Goal: Task Accomplishment & Management: Use online tool/utility

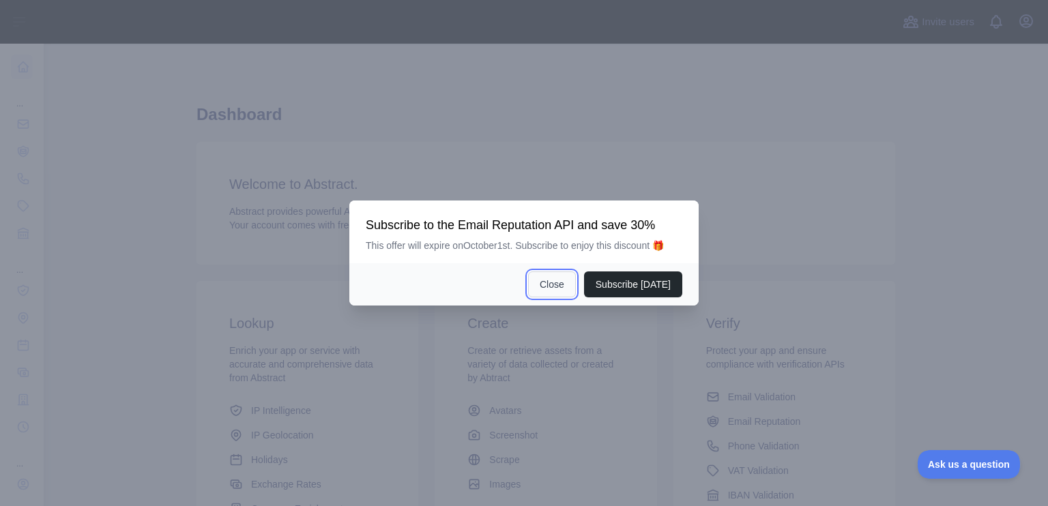
click at [565, 286] on button "Close" at bounding box center [552, 284] width 48 height 26
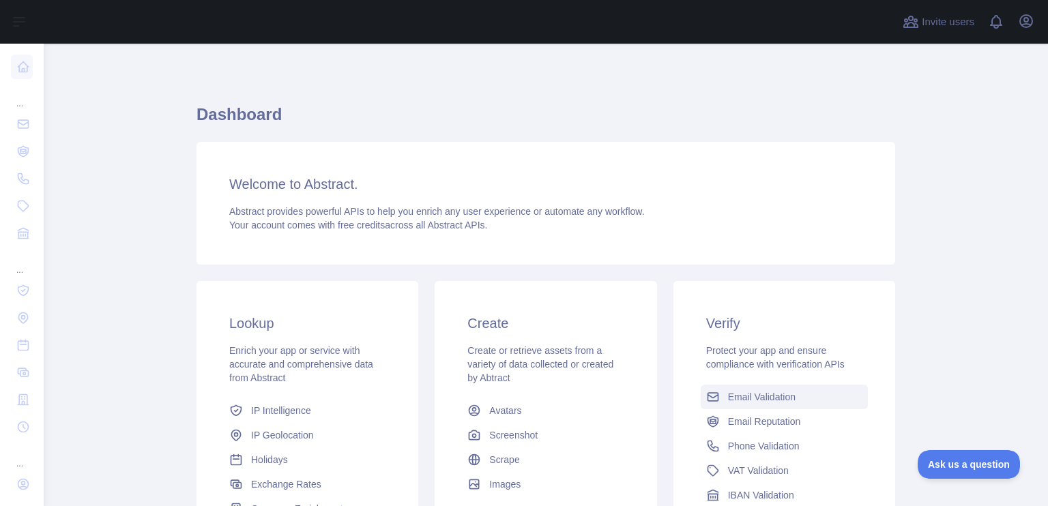
click at [742, 392] on span "Email Validation" at bounding box center [762, 397] width 68 height 14
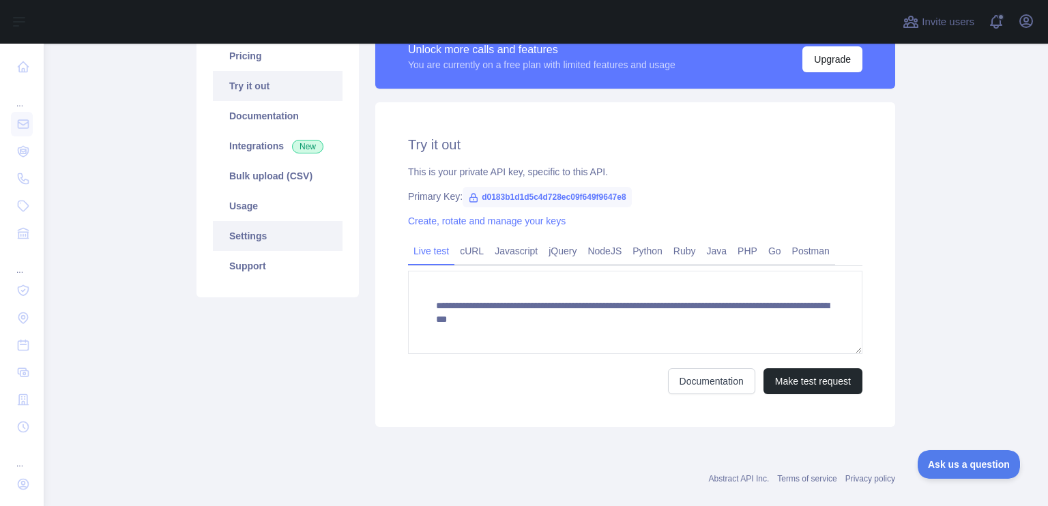
scroll to position [21, 0]
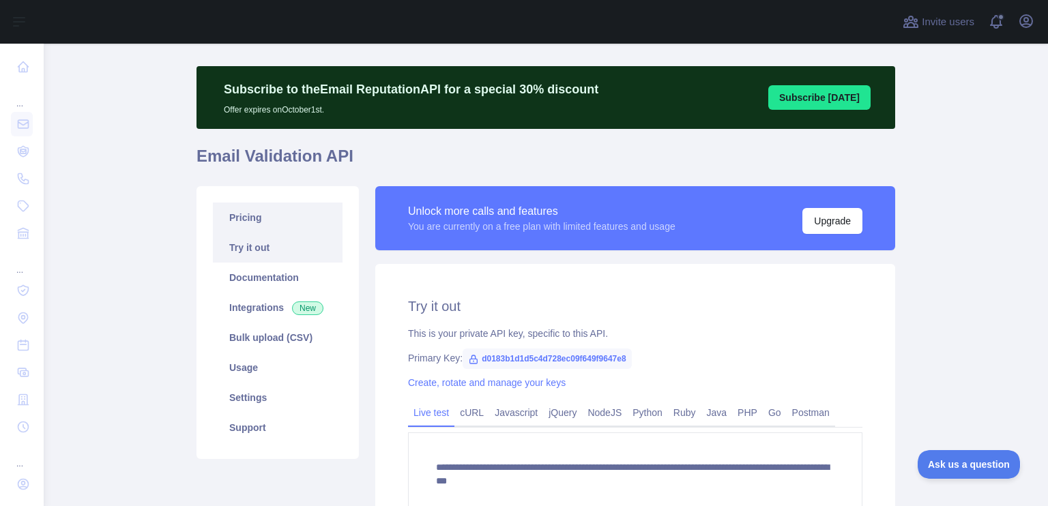
click at [254, 215] on link "Pricing" at bounding box center [278, 218] width 130 height 30
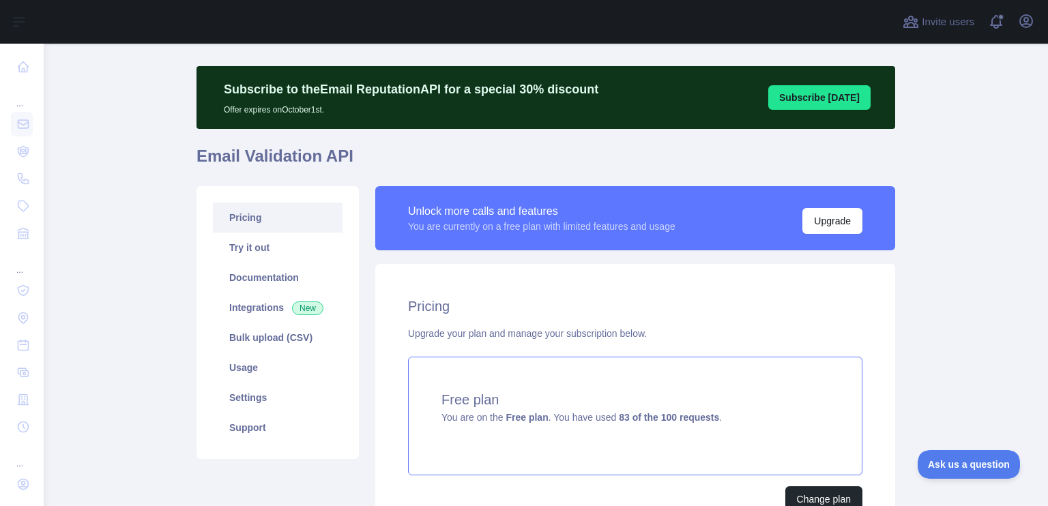
scroll to position [130, 0]
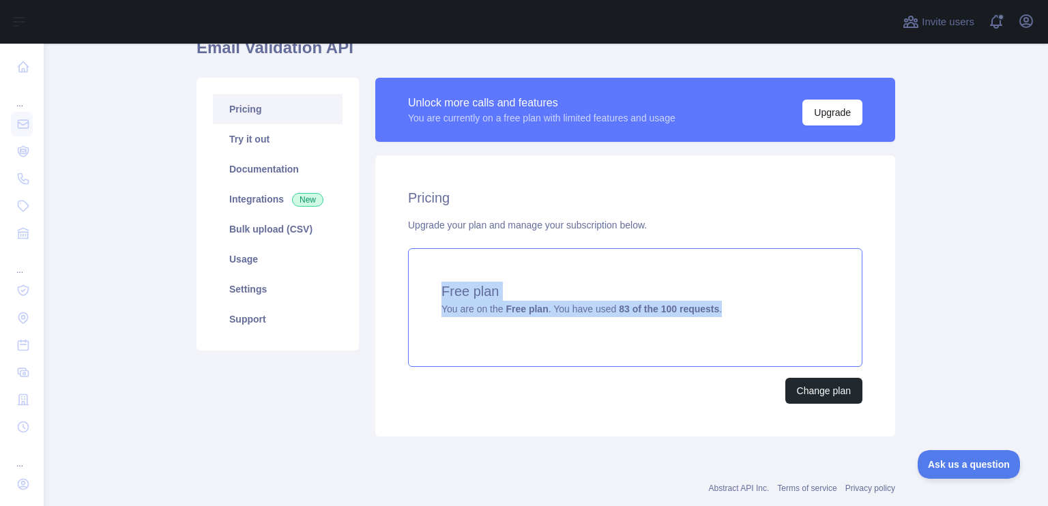
drag, startPoint x: 421, startPoint y: 295, endPoint x: 737, endPoint y: 309, distance: 316.1
click at [737, 309] on div "Free plan You are on the Free plan . You have used 83 of the 100 requests ." at bounding box center [635, 307] width 454 height 119
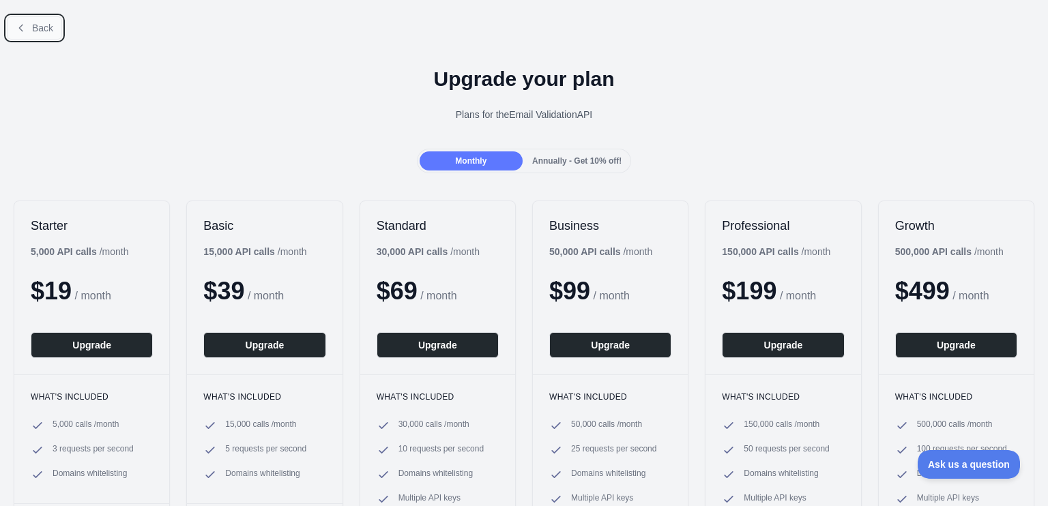
click at [29, 21] on button "Back" at bounding box center [34, 27] width 55 height 23
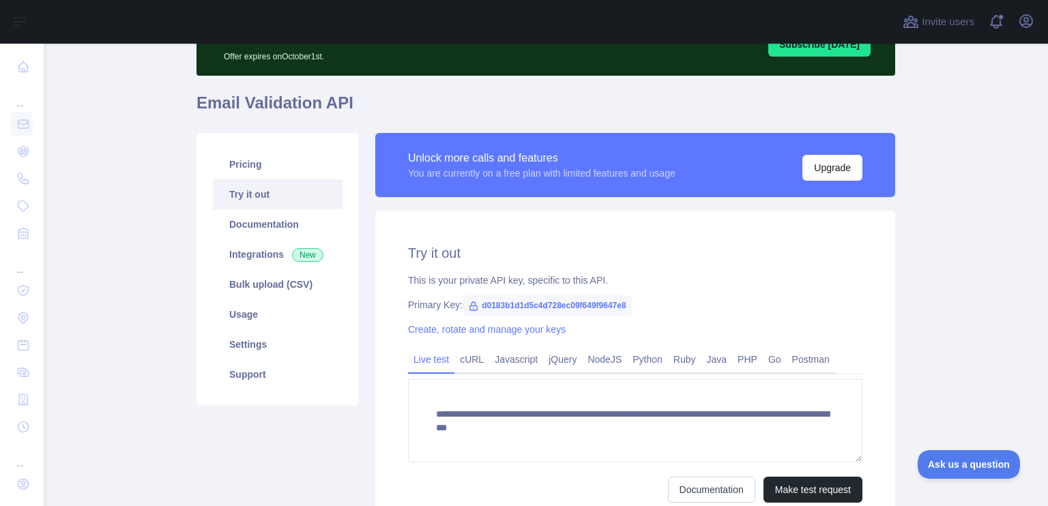
click at [507, 300] on span "d0183b1d1d5c4d728ec09f649f9647e8" at bounding box center [546, 305] width 169 height 20
drag, startPoint x: 507, startPoint y: 300, endPoint x: 635, endPoint y: 291, distance: 128.6
click at [635, 291] on div "**********" at bounding box center [635, 373] width 520 height 325
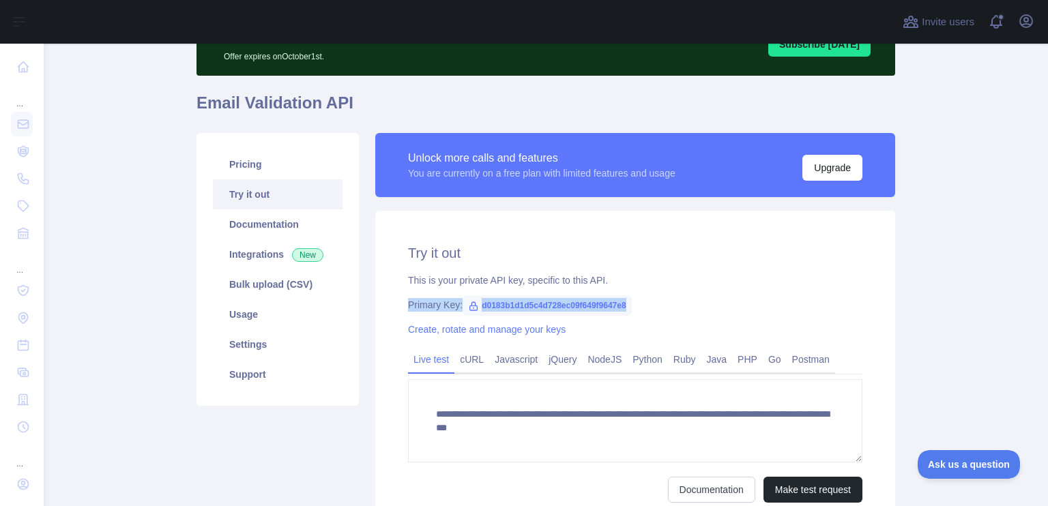
click at [562, 312] on span "d0183b1d1d5c4d728ec09f649f9647e8" at bounding box center [546, 305] width 169 height 20
click at [611, 271] on div "**********" at bounding box center [635, 373] width 520 height 325
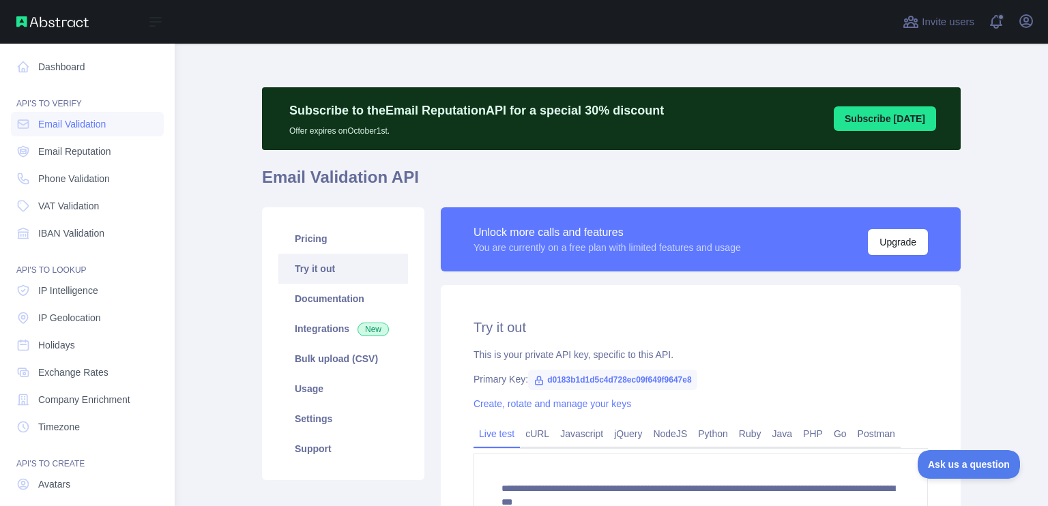
click at [0, 220] on div "Dashboard API'S TO VERIFY Email Validation Email Reputation Phone Validation VA…" at bounding box center [87, 294] width 175 height 589
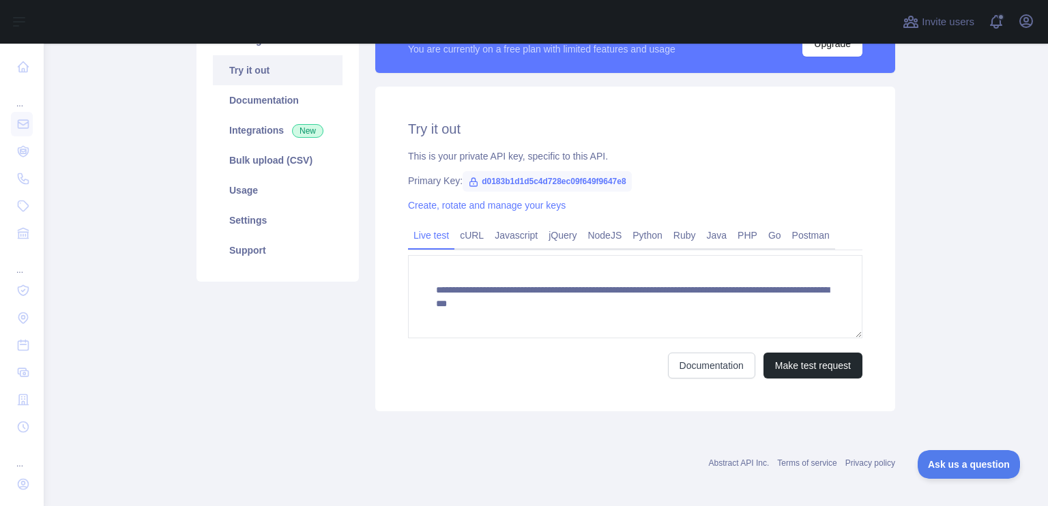
scroll to position [199, 0]
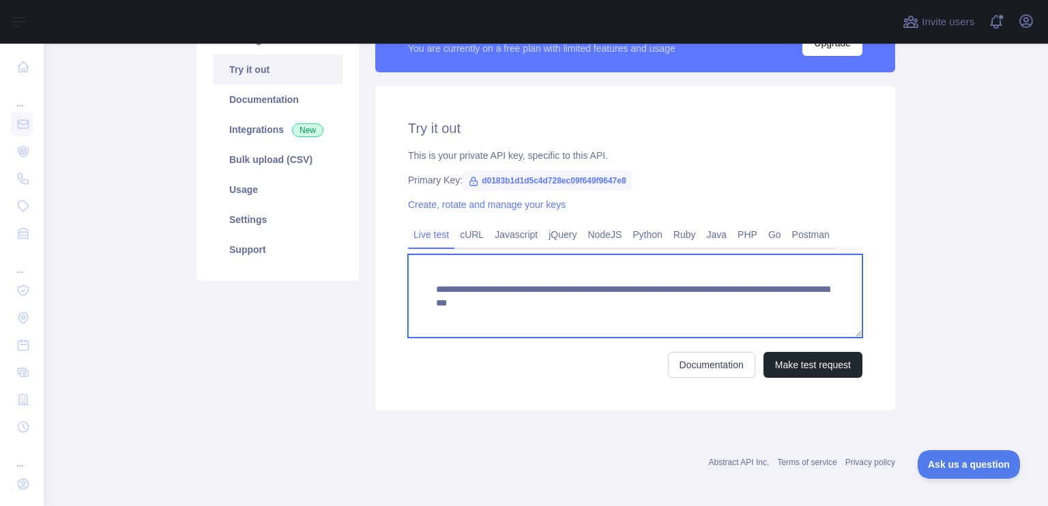
drag, startPoint x: 671, startPoint y: 308, endPoint x: 794, endPoint y: 312, distance: 122.8
click at [794, 312] on textarea "**********" at bounding box center [635, 295] width 454 height 83
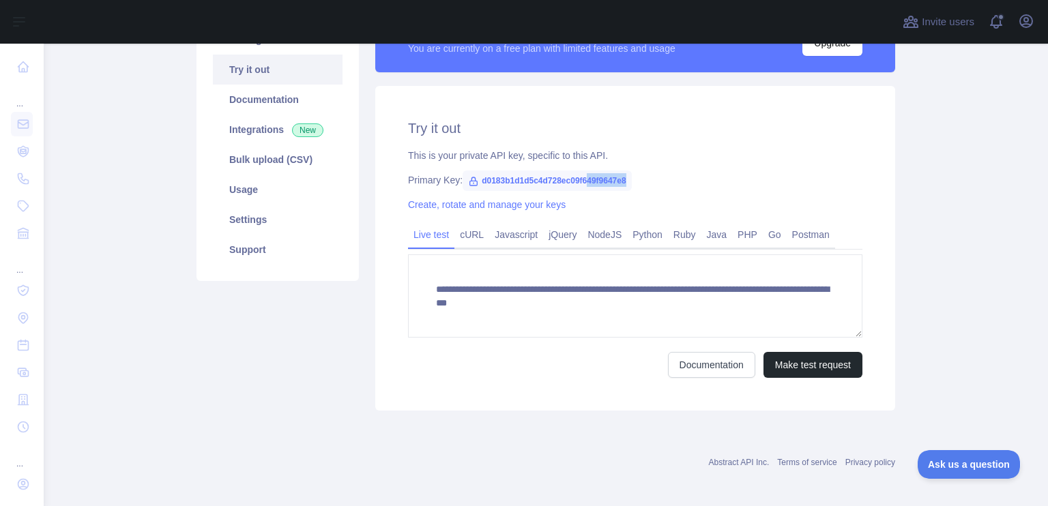
drag, startPoint x: 580, startPoint y: 175, endPoint x: 632, endPoint y: 181, distance: 52.8
click at [632, 181] on div "Primary Key: d0183b1d1d5c4d728ec09f649f9647e8" at bounding box center [635, 180] width 454 height 14
drag, startPoint x: 632, startPoint y: 181, endPoint x: 459, endPoint y: 189, distance: 173.4
click at [459, 187] on div "Primary Key: d0183b1d1d5c4d728ec09f649f9647e8" at bounding box center [635, 180] width 454 height 14
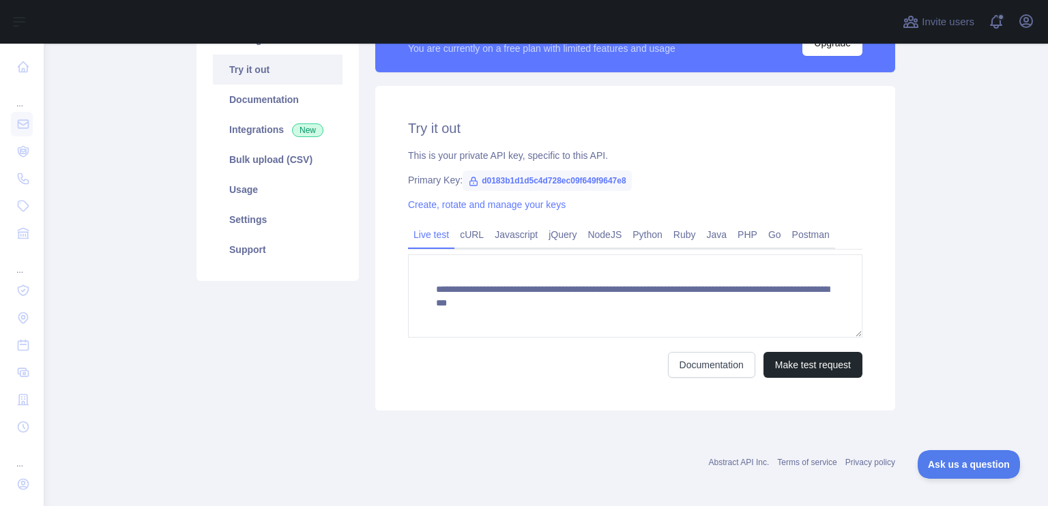
click at [542, 150] on div "This is your private API key, specific to this API." at bounding box center [635, 156] width 454 height 14
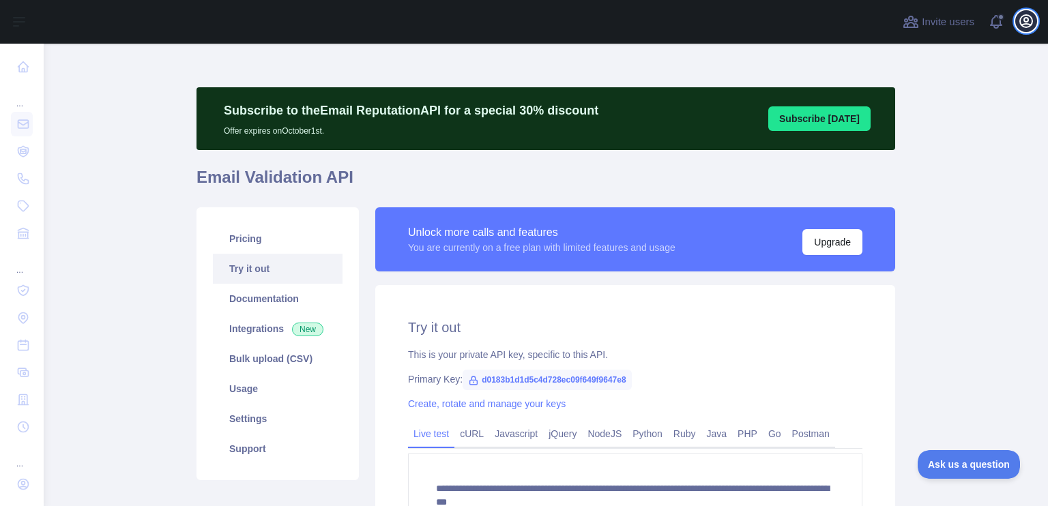
click at [1026, 27] on icon "button" at bounding box center [1026, 21] width 16 height 16
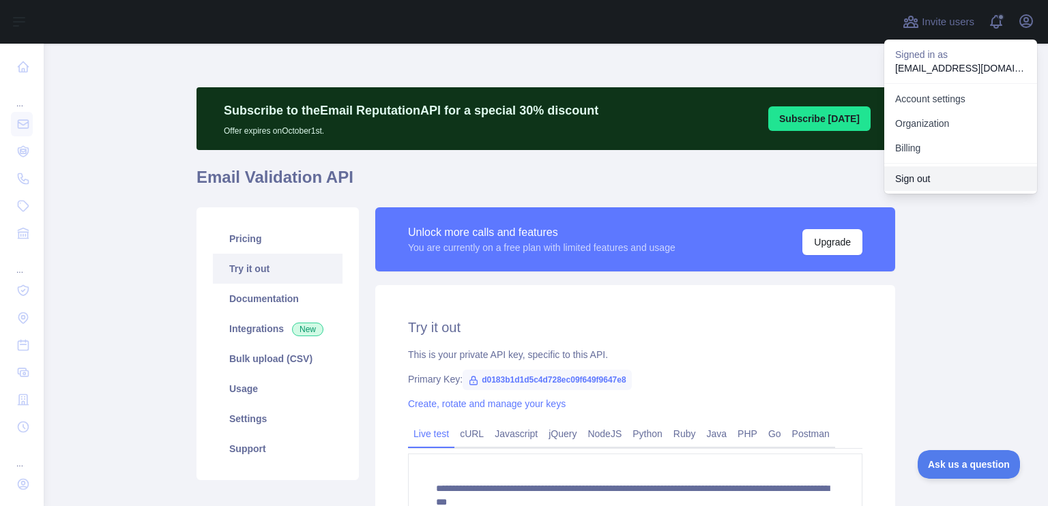
click at [940, 174] on button "Sign out" at bounding box center [960, 178] width 153 height 25
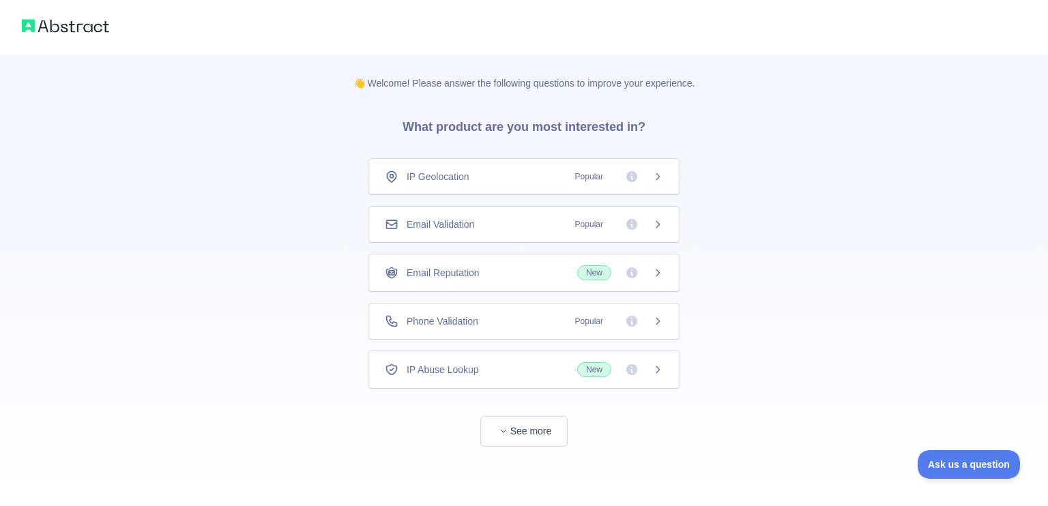
click at [578, 221] on span "Popular" at bounding box center [589, 225] width 44 height 14
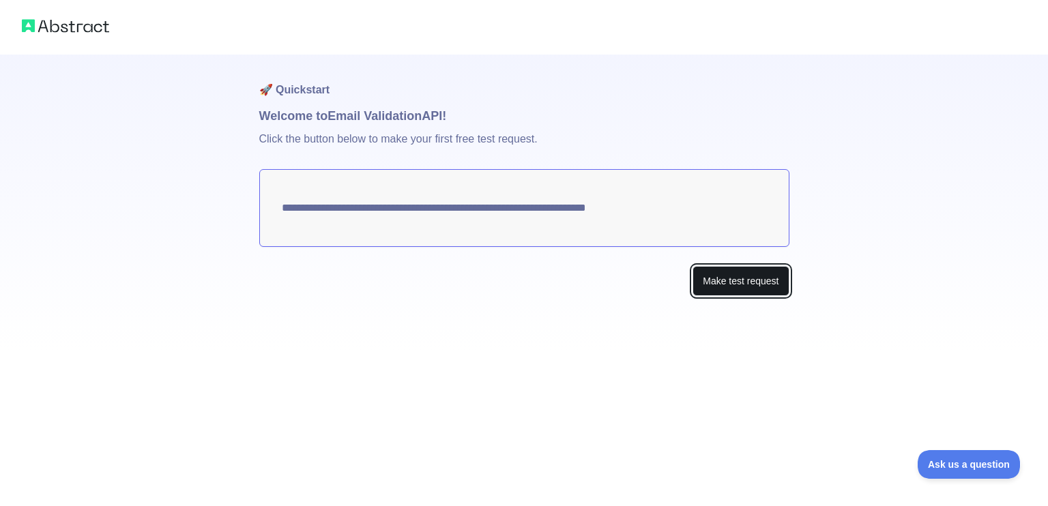
click at [726, 287] on button "Make test request" at bounding box center [740, 281] width 96 height 31
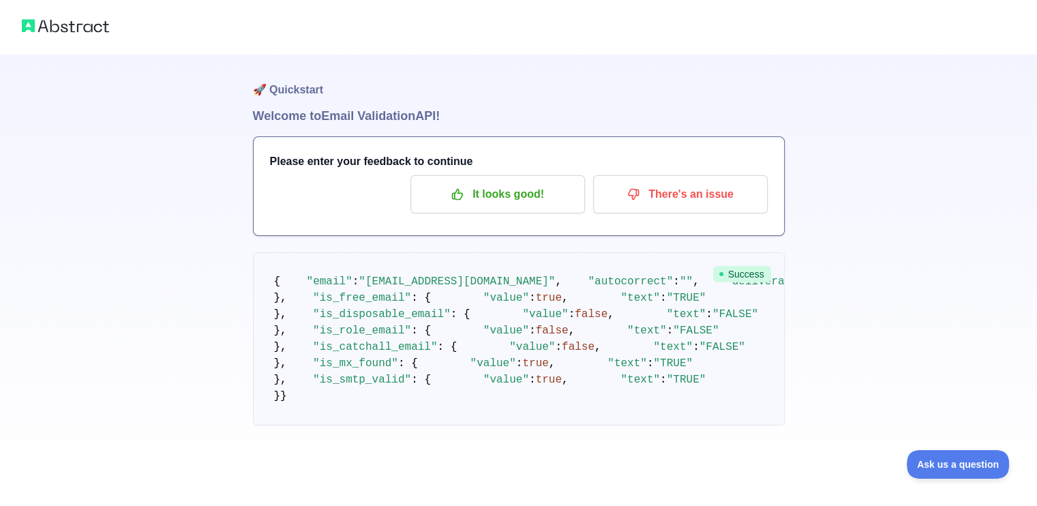
click at [49, 23] on img at bounding box center [65, 25] width 87 height 19
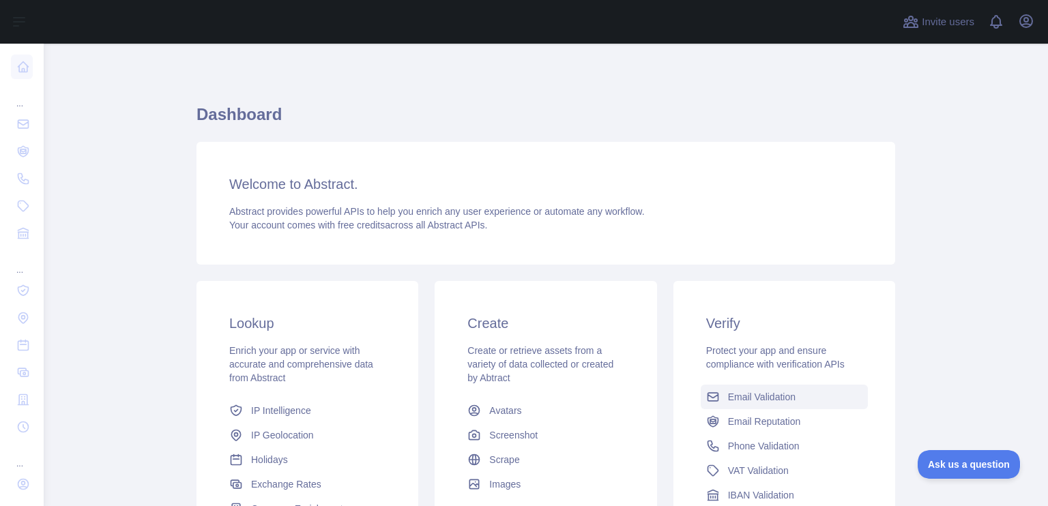
click at [762, 398] on span "Email Validation" at bounding box center [762, 397] width 68 height 14
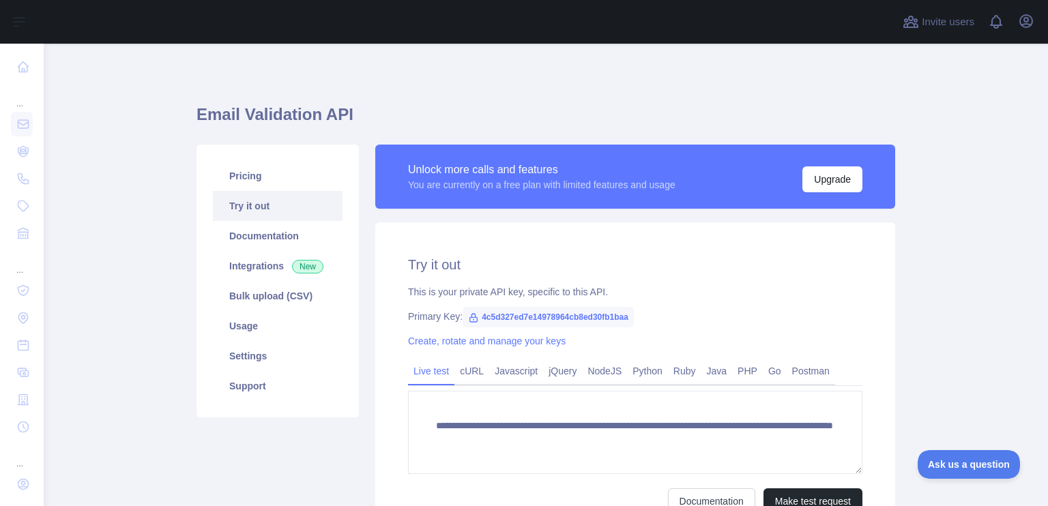
scroll to position [140, 0]
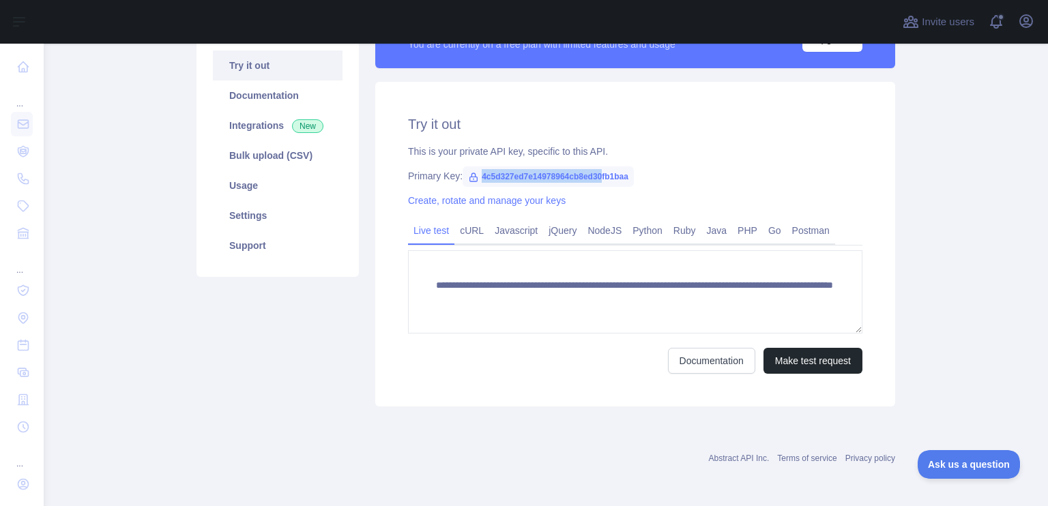
drag, startPoint x: 475, startPoint y: 179, endPoint x: 595, endPoint y: 184, distance: 120.8
click at [595, 184] on span "4c5d327ed7e14978964cb8ed30fb1baa" at bounding box center [547, 176] width 171 height 20
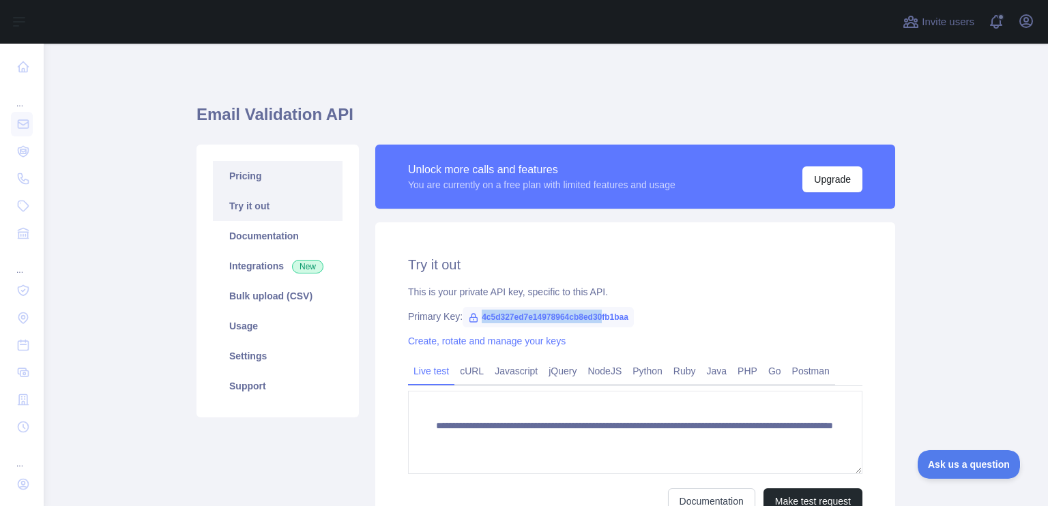
click at [249, 171] on link "Pricing" at bounding box center [278, 176] width 130 height 30
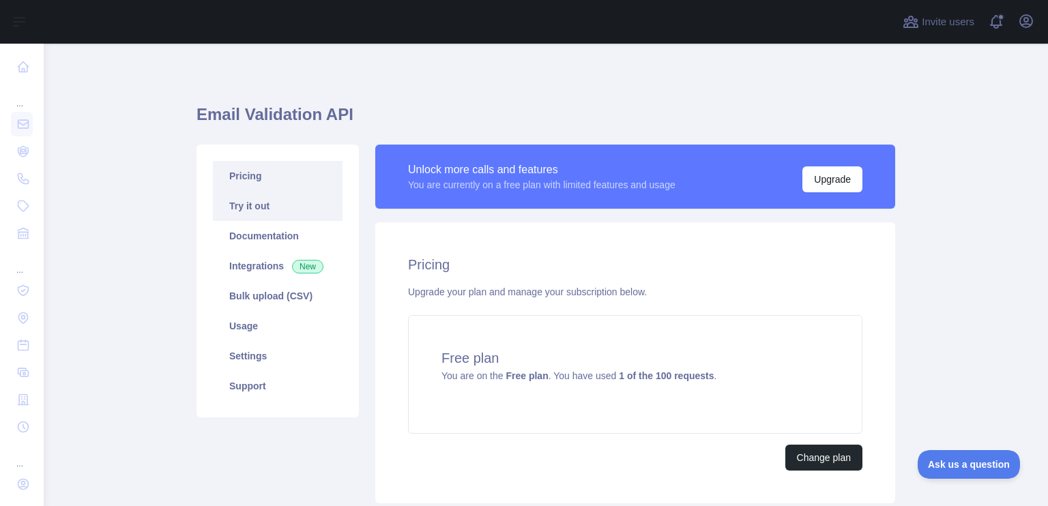
click at [266, 206] on link "Try it out" at bounding box center [278, 206] width 130 height 30
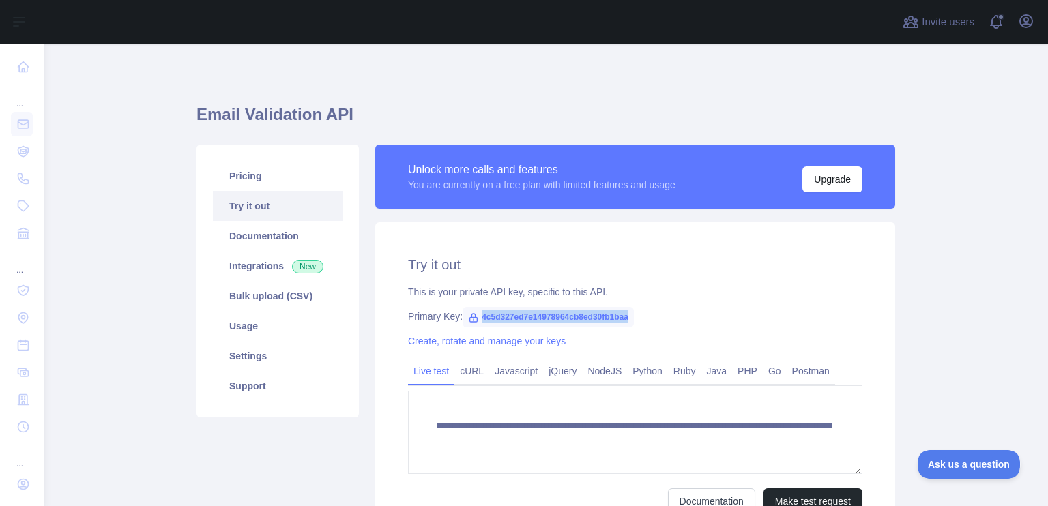
drag, startPoint x: 472, startPoint y: 318, endPoint x: 629, endPoint y: 320, distance: 157.6
click at [629, 320] on div "Primary Key: 4c5d327ed7e14978964cb8ed30fb1baa" at bounding box center [635, 317] width 454 height 14
copy span "4c5d327ed7e14978964cb8ed30fb1baa"
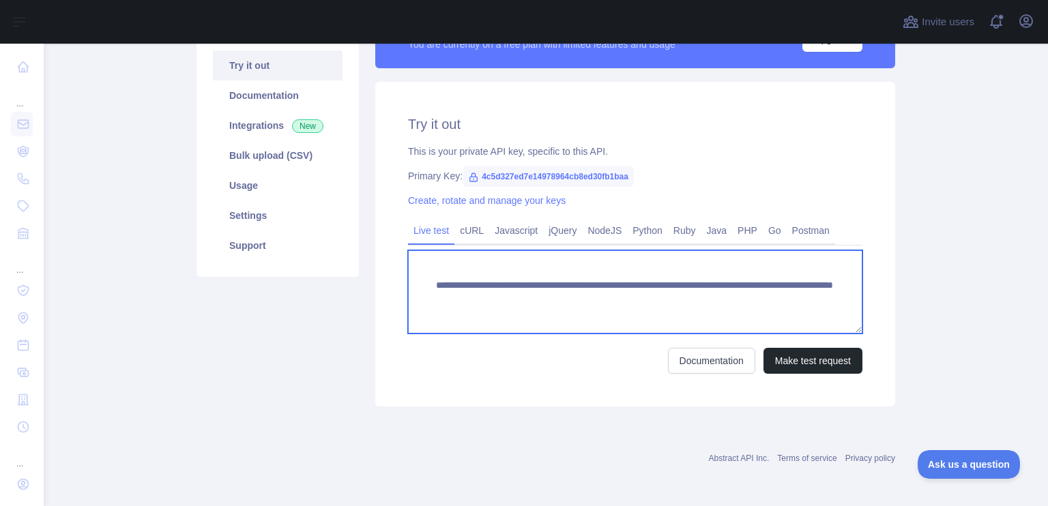
click at [652, 303] on textarea "**********" at bounding box center [635, 291] width 454 height 83
